Goal: Communication & Community: Answer question/provide support

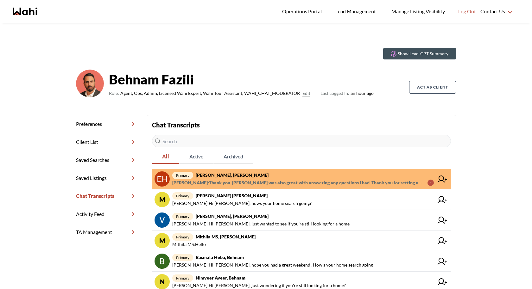
click at [273, 174] on span "primary Erik Alarcon, Behnam" at bounding box center [303, 176] width 262 height 8
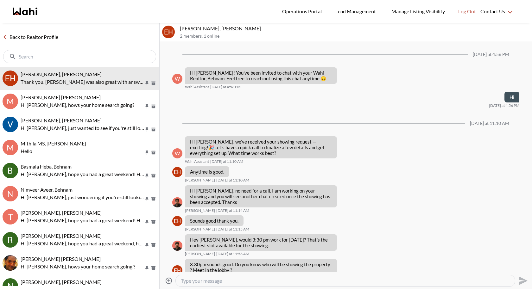
scroll to position [373, 0]
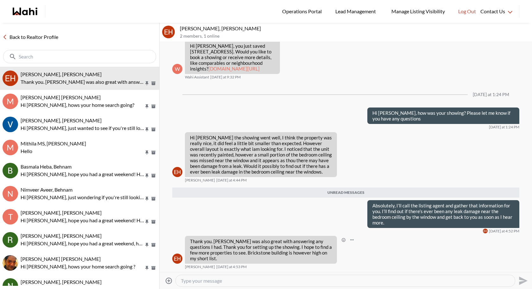
click at [319, 258] on p "Thank you. Faraz was also great with answering any questions I had. Thank you f…" at bounding box center [261, 250] width 142 height 23
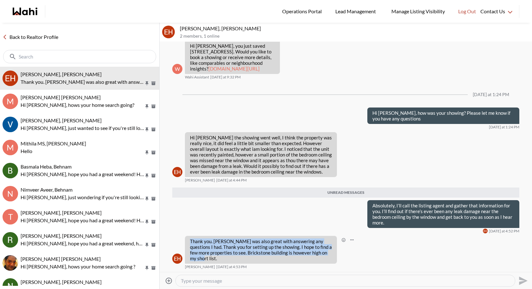
drag, startPoint x: 327, startPoint y: 258, endPoint x: 188, endPoint y: 244, distance: 139.6
click at [188, 244] on div "Thank you. Faraz was also great with answering any questions I had. Thank you f…" at bounding box center [261, 250] width 152 height 28
copy p "Thank you. Faraz was also great with answering any questions I had. Thank you f…"
click at [193, 278] on textarea "Type your message" at bounding box center [345, 281] width 329 height 6
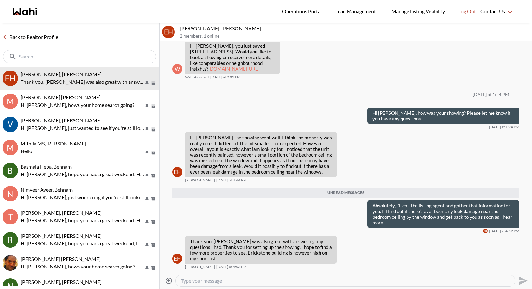
paste textarea "I’m glad to hear that Faraz was able to answer all of your questions. Please do…"
type textarea "I’m glad to hear that Faraz was able to answer all of your questions. Please do…"
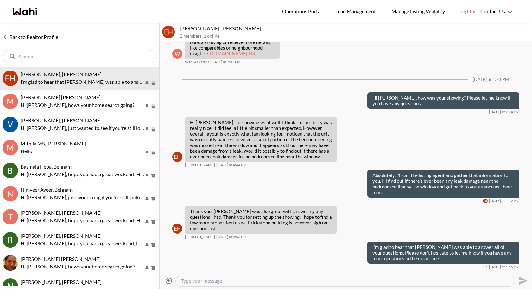
scroll to position [388, 0]
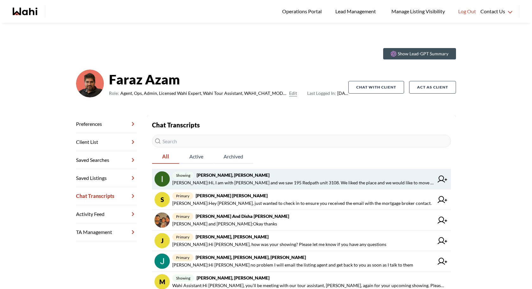
click at [334, 180] on span "[PERSON_NAME] : Hi, I am with [PERSON_NAME] and we saw 195 Redpath unit 3108. W…" at bounding box center [303, 183] width 262 height 8
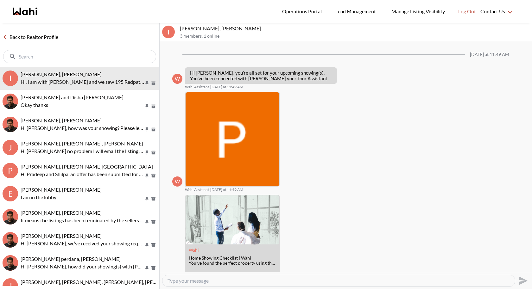
scroll to position [334, 0]
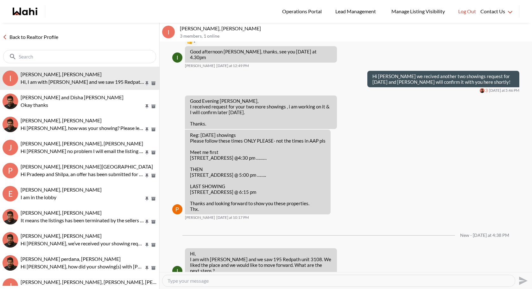
click at [218, 282] on textarea "Type your message" at bounding box center [338, 281] width 342 height 6
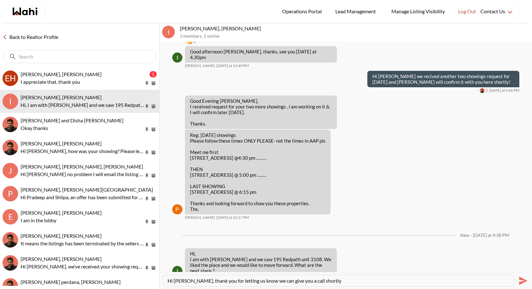
type textarea "Hi [PERSON_NAME], thank you for letting us know we can give you a call shortly"
click at [517, 281] on icon "Send" at bounding box center [522, 281] width 10 height 10
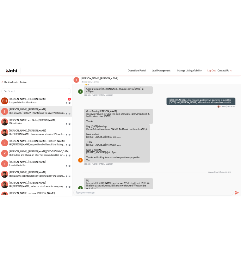
scroll to position [353, 0]
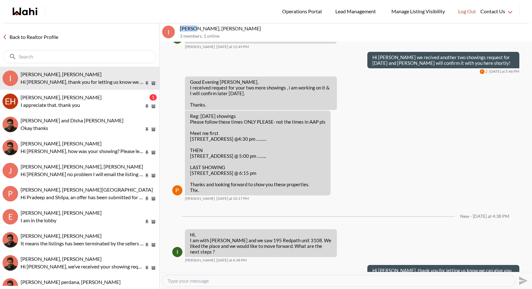
drag, startPoint x: 191, startPoint y: 29, endPoint x: 180, endPoint y: 29, distance: 11.4
click at [180, 29] on p "[PERSON_NAME], [PERSON_NAME]" at bounding box center [355, 28] width 350 height 6
copy p "[PERSON_NAME]"
click at [204, 30] on p "[PERSON_NAME], [PERSON_NAME]" at bounding box center [355, 28] width 350 height 6
drag, startPoint x: 190, startPoint y: 28, endPoint x: 178, endPoint y: 28, distance: 12.3
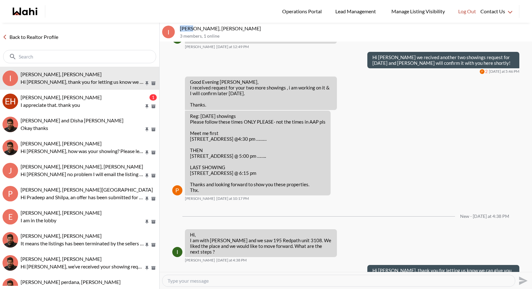
click at [178, 28] on div "I [PERSON_NAME], [PERSON_NAME] 3 members , 1 online" at bounding box center [346, 32] width 372 height 19
click at [186, 28] on p "[PERSON_NAME], [PERSON_NAME]" at bounding box center [355, 28] width 350 height 6
drag, startPoint x: 190, startPoint y: 29, endPoint x: 178, endPoint y: 28, distance: 12.4
click at [178, 28] on div "I [PERSON_NAME], [PERSON_NAME] 3 members , 1 online" at bounding box center [346, 32] width 372 height 19
copy p "[PERSON_NAME]"
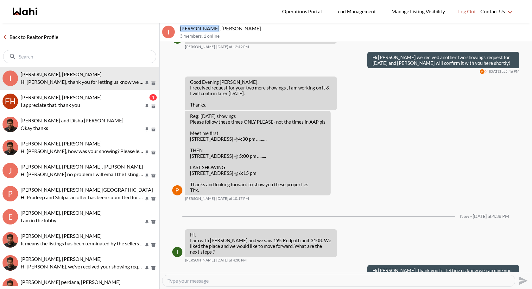
drag, startPoint x: 209, startPoint y: 28, endPoint x: 180, endPoint y: 28, distance: 28.8
click at [180, 28] on p "[PERSON_NAME], [PERSON_NAME]" at bounding box center [355, 28] width 350 height 6
copy p "[PERSON_NAME]"
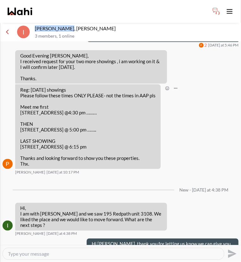
scroll to position [380, 0]
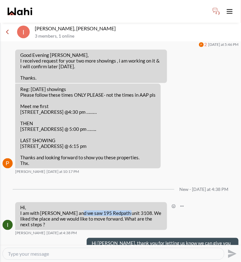
drag, startPoint x: 129, startPoint y: 207, endPoint x: 82, endPoint y: 205, distance: 47.2
click at [82, 205] on p "Hi, I am with [PERSON_NAME] and we saw 195 Redpath unit 3108. We liked the plac…" at bounding box center [91, 216] width 142 height 23
copy p "[STREET_ADDRESS]"
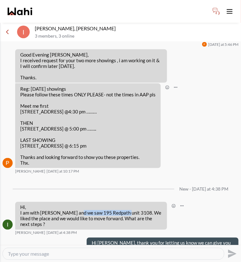
scroll to position [399, 0]
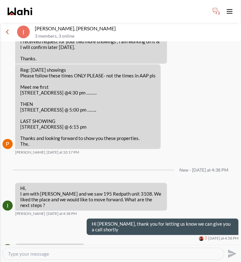
click at [74, 158] on div "New - [DATE] at 4:38 PM" at bounding box center [121, 171] width 236 height 26
